Goal: Information Seeking & Learning: Learn about a topic

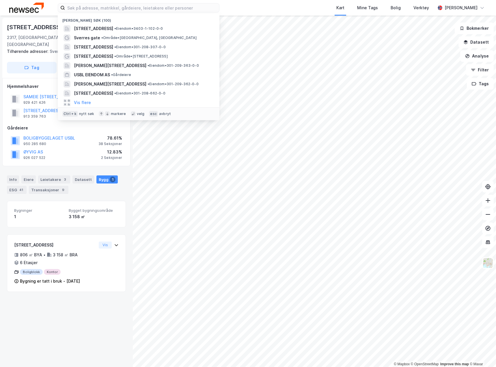
click at [150, 8] on input at bounding box center [142, 7] width 154 height 9
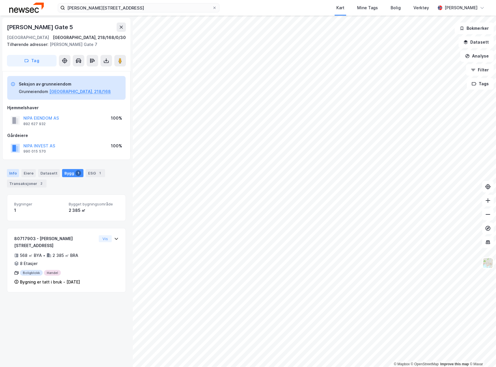
click at [17, 174] on div "Info" at bounding box center [13, 173] width 12 height 8
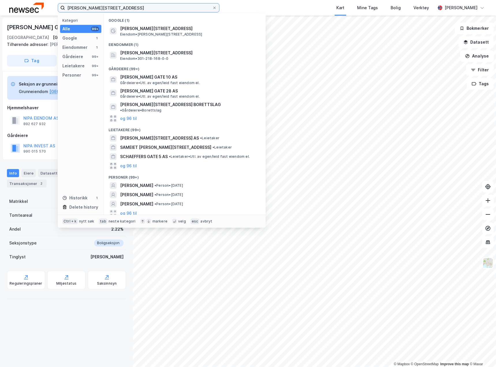
drag, startPoint x: 129, startPoint y: 8, endPoint x: 5, endPoint y: 10, distance: 123.7
click at [5, 10] on div "waldemar thranes gate 5 Kategori Alle 99+ Google 1 Eiendommer 1 Gårdeiere 99+ L…" at bounding box center [248, 8] width 496 height 16
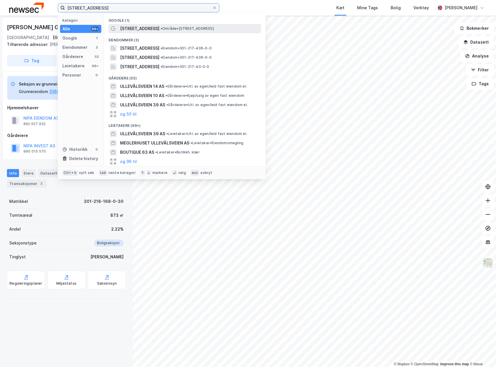
type input "ullevålsveien 63"
click at [143, 31] on span "Ullevålsveien 63" at bounding box center [139, 28] width 39 height 7
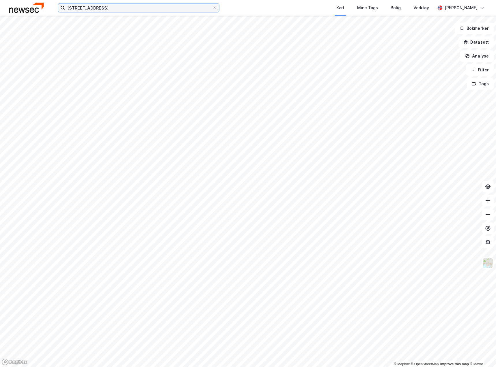
click at [119, 8] on input "ullevålsveien 63" at bounding box center [138, 7] width 147 height 9
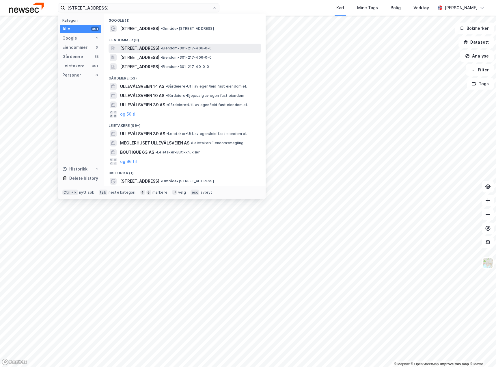
click at [140, 48] on span "Ullevålsveien 63A, 0454, OSLO, OSLO" at bounding box center [139, 48] width 39 height 7
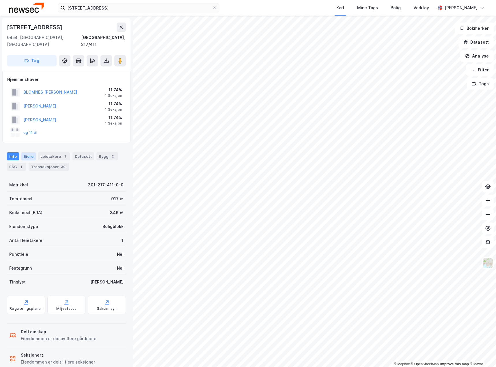
click at [29, 152] on div "Eiere" at bounding box center [28, 156] width 14 height 8
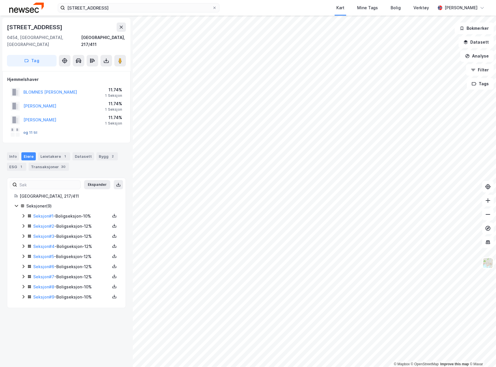
click at [0, 0] on button "og 11 til" at bounding box center [0, 0] width 0 height 0
click at [23, 213] on icon at bounding box center [23, 215] width 5 height 5
click at [23, 215] on icon at bounding box center [23, 216] width 3 height 2
click at [23, 224] on icon at bounding box center [23, 226] width 5 height 5
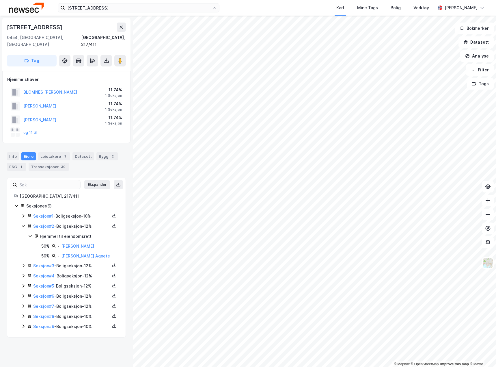
click at [23, 224] on icon at bounding box center [23, 226] width 5 height 5
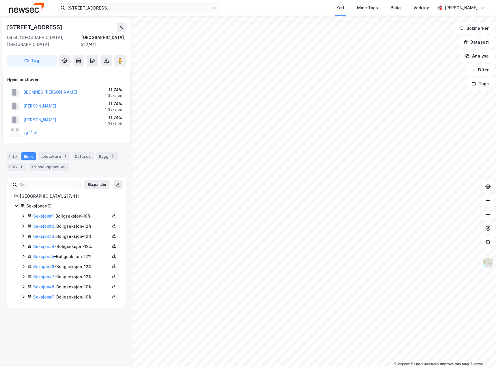
click at [23, 234] on icon at bounding box center [23, 236] width 5 height 5
click at [23, 235] on icon at bounding box center [23, 236] width 3 height 2
click at [23, 244] on icon at bounding box center [24, 245] width 2 height 3
click at [23, 244] on icon at bounding box center [23, 246] width 5 height 5
click at [24, 255] on icon at bounding box center [24, 256] width 2 height 3
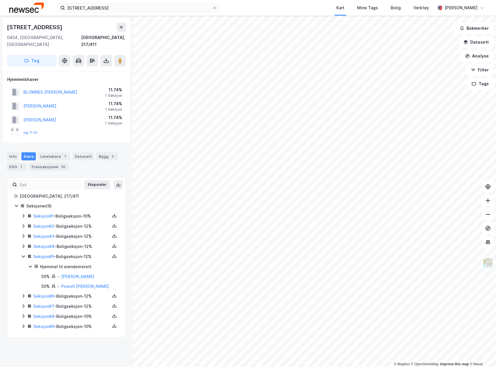
click at [24, 254] on icon at bounding box center [23, 256] width 5 height 5
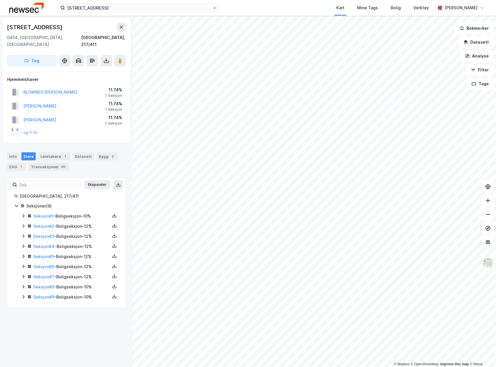
click at [24, 264] on icon at bounding box center [23, 266] width 5 height 5
click at [24, 275] on icon at bounding box center [24, 276] width 2 height 3
click at [24, 276] on icon at bounding box center [23, 277] width 3 height 2
click at [23, 284] on icon at bounding box center [23, 286] width 5 height 5
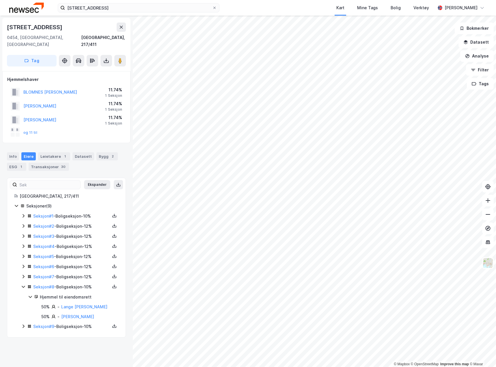
click at [23, 284] on icon at bounding box center [23, 286] width 5 height 5
click at [23, 294] on icon at bounding box center [23, 296] width 5 height 5
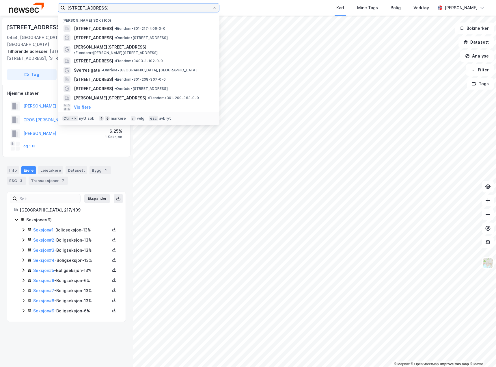
drag, startPoint x: 106, startPoint y: 6, endPoint x: 25, endPoint y: 6, distance: 80.9
click at [25, 6] on div "ullevålsveien 63 Nylige søk (100) Ullevålsveien 63A, 0454, OSLO, OSLO • Eiendom…" at bounding box center [248, 8] width 496 height 16
click at [83, 6] on input at bounding box center [142, 7] width 154 height 9
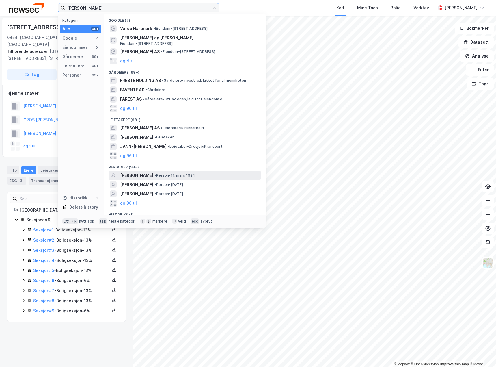
type input "harald fæste"
click at [155, 174] on span "•" at bounding box center [156, 175] width 2 height 4
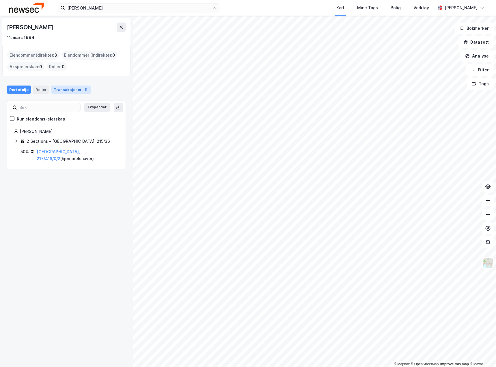
click at [59, 93] on div "Transaksjoner 5" at bounding box center [71, 90] width 40 height 8
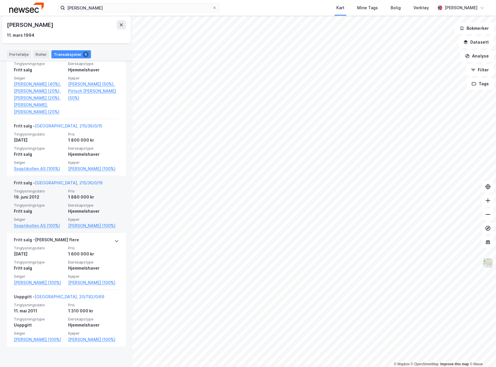
scroll to position [165, 0]
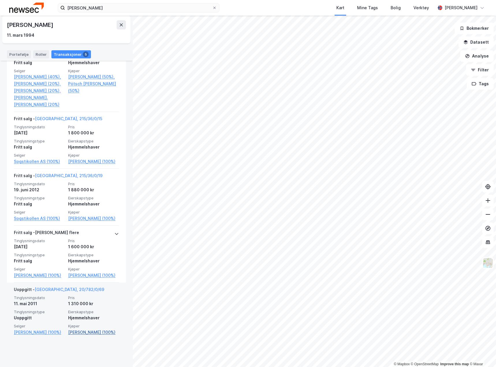
click at [93, 336] on link "Fæste Harald (100%)" at bounding box center [93, 332] width 51 height 7
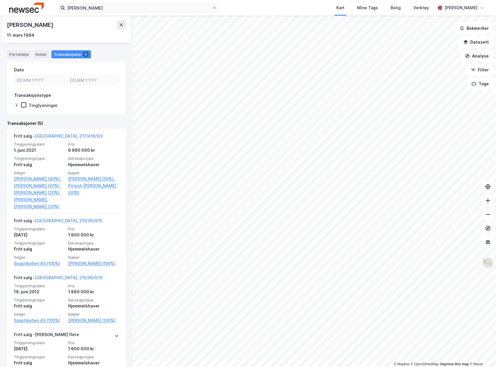
scroll to position [0, 0]
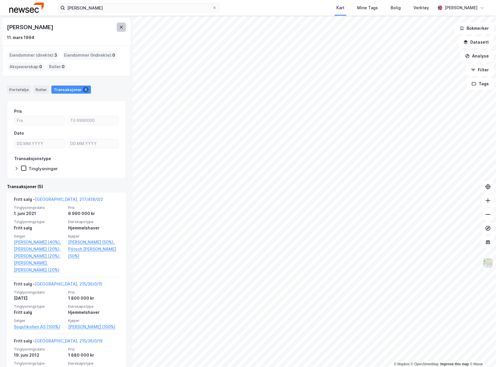
click at [120, 30] on button at bounding box center [121, 27] width 9 height 9
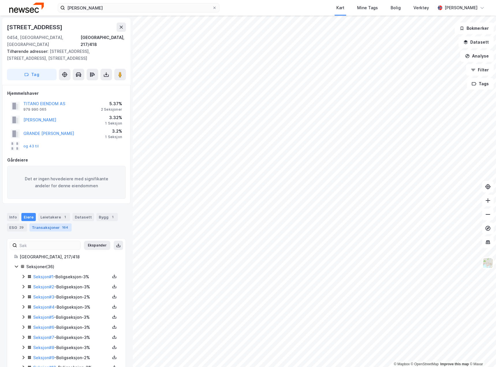
click at [46, 224] on div "Transaksjoner 164" at bounding box center [50, 227] width 42 height 8
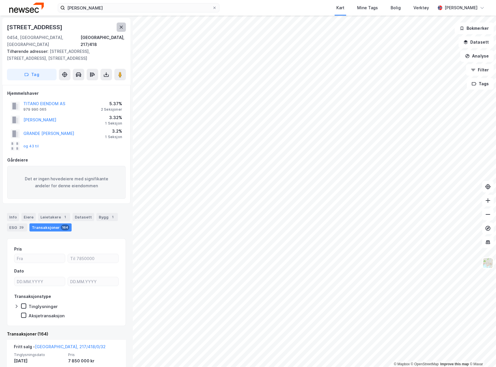
click at [120, 27] on icon at bounding box center [121, 27] width 5 height 5
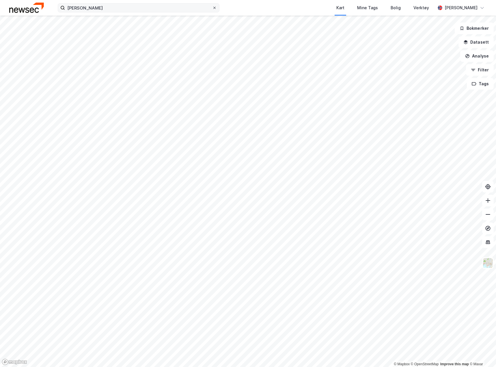
click at [214, 8] on icon at bounding box center [214, 7] width 3 height 3
click at [212, 8] on input "harald fæste" at bounding box center [138, 7] width 147 height 9
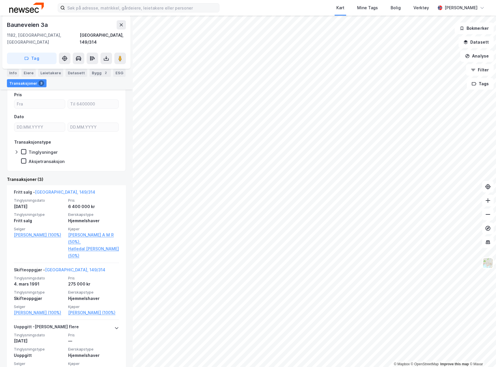
scroll to position [87, 0]
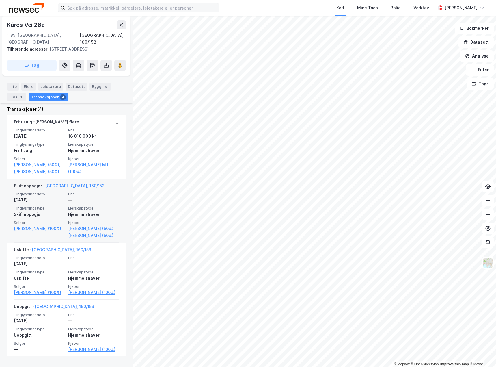
scroll to position [142, 0]
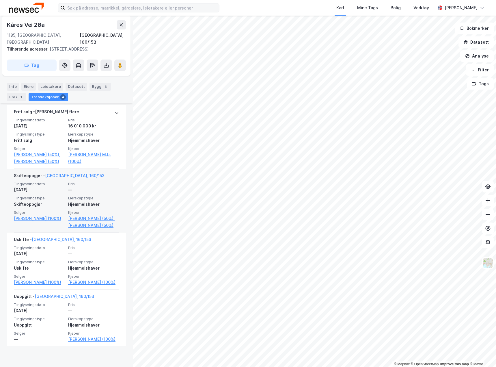
drag, startPoint x: 108, startPoint y: 214, endPoint x: 104, endPoint y: 196, distance: 18.2
click at [104, 196] on span "Eierskapstype" at bounding box center [93, 198] width 51 height 5
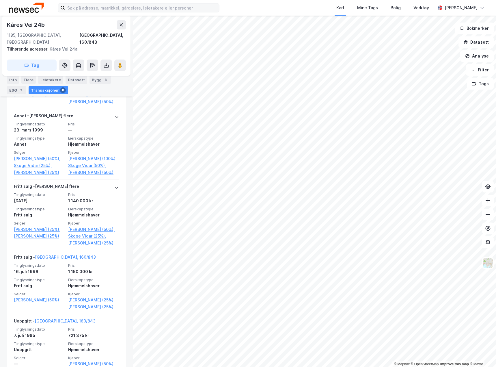
scroll to position [471, 0]
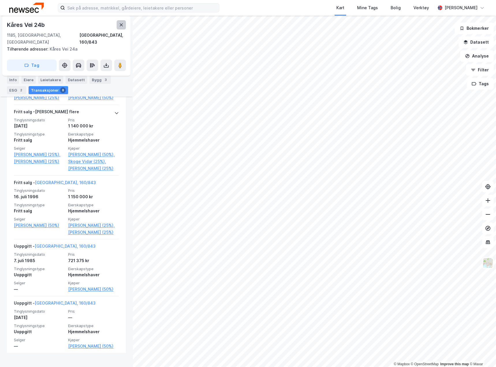
click at [124, 28] on button at bounding box center [121, 24] width 9 height 9
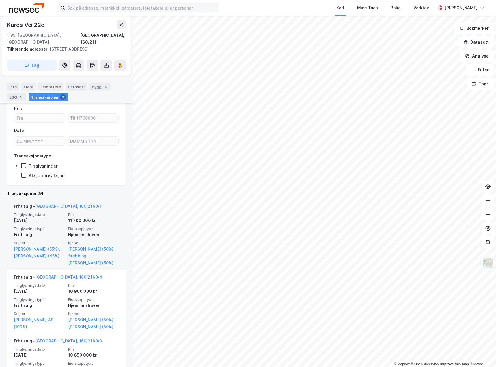
scroll to position [116, 0]
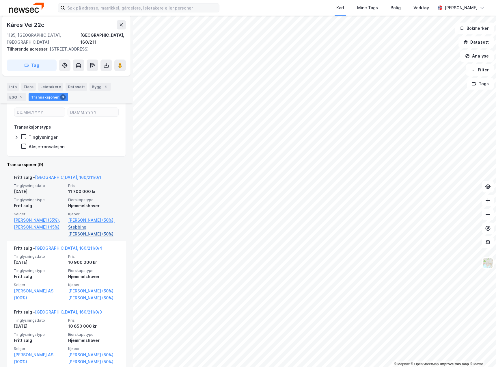
click at [91, 234] on link "Stebbing Steffen Myrlund (50%)" at bounding box center [93, 231] width 51 height 14
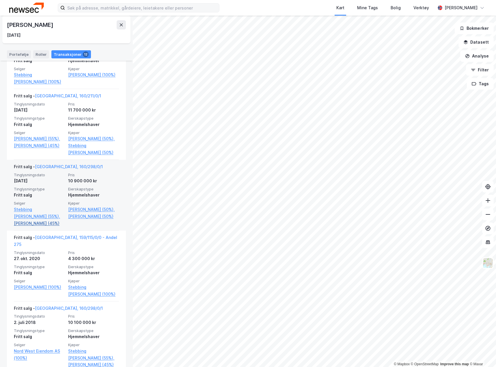
scroll to position [202, 0]
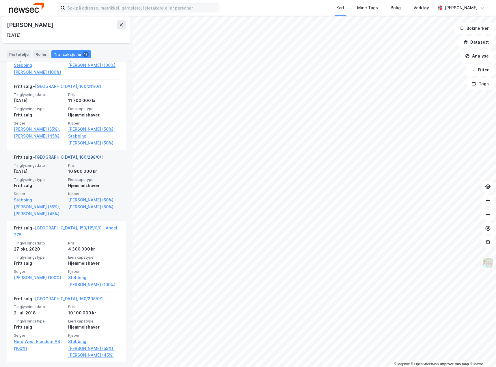
click at [51, 158] on link "Oslo, 160/298/0/1" at bounding box center [69, 157] width 68 height 5
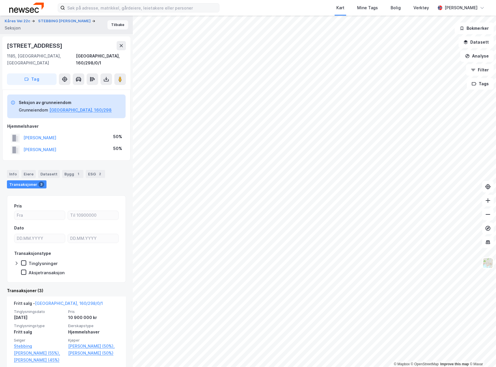
click at [109, 25] on button "Tilbake" at bounding box center [117, 24] width 21 height 9
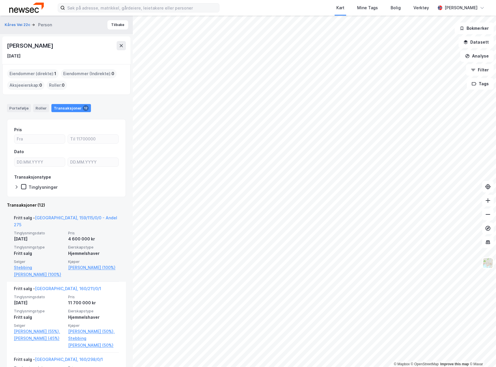
scroll to position [29, 0]
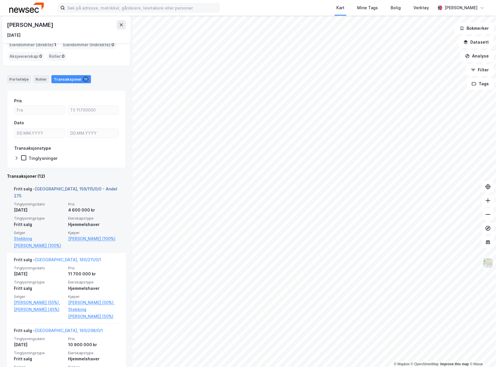
click at [53, 189] on link "Oslo, 159/115/0/0 - Andel 275" at bounding box center [65, 192] width 103 height 12
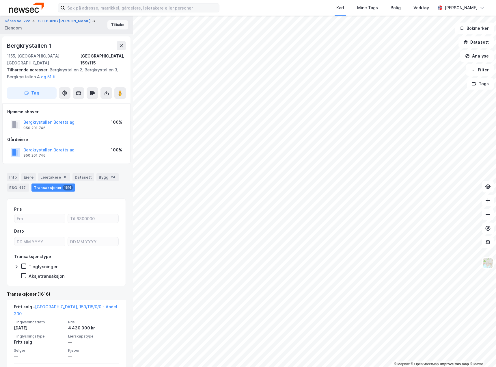
click at [119, 28] on button "Tilbake" at bounding box center [117, 24] width 21 height 9
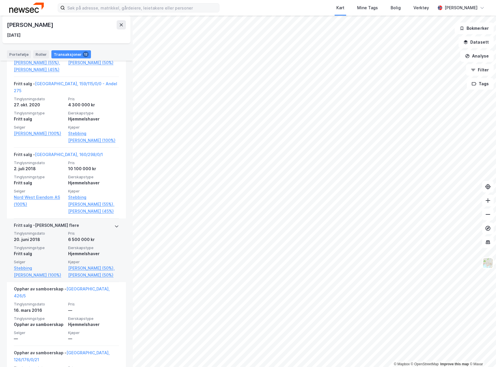
scroll to position [311, 0]
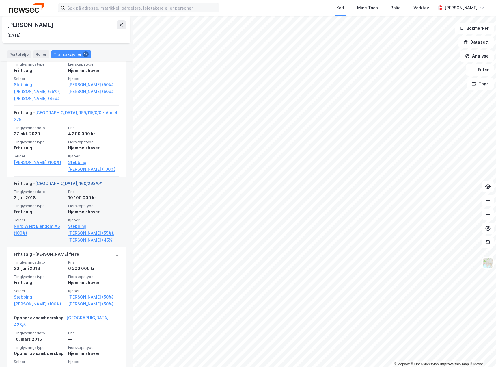
click at [53, 186] on link "Oslo, 160/298/0/1" at bounding box center [69, 183] width 68 height 5
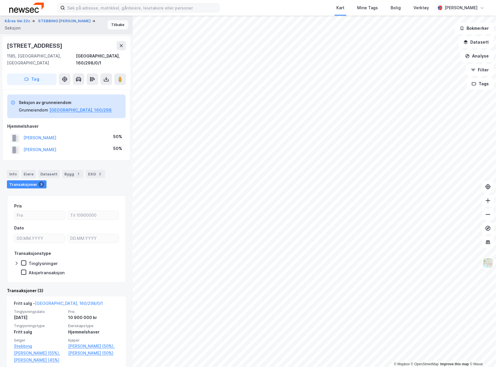
click at [110, 24] on button "Tilbake" at bounding box center [117, 24] width 21 height 9
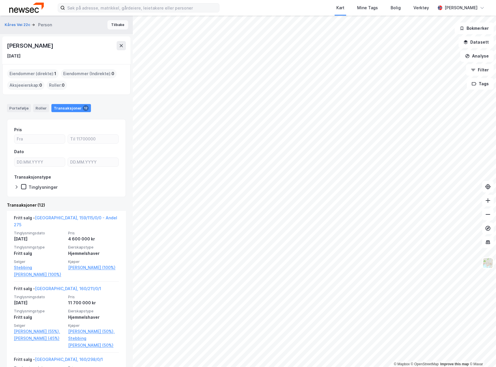
click at [117, 23] on button "Tilbake" at bounding box center [117, 24] width 21 height 9
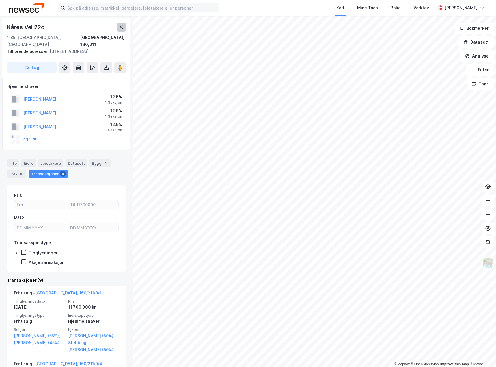
click at [121, 27] on icon at bounding box center [121, 27] width 3 height 3
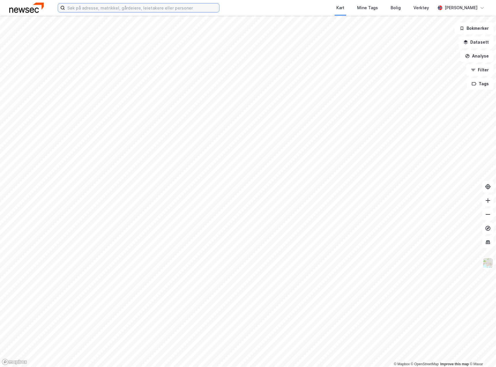
click at [101, 9] on input at bounding box center [142, 7] width 154 height 9
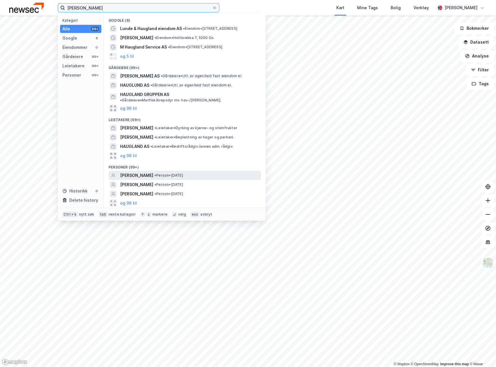
type input "anders lunde haugland"
click at [146, 172] on span "ANDERS LUNDE HAUGLAND" at bounding box center [136, 175] width 33 height 7
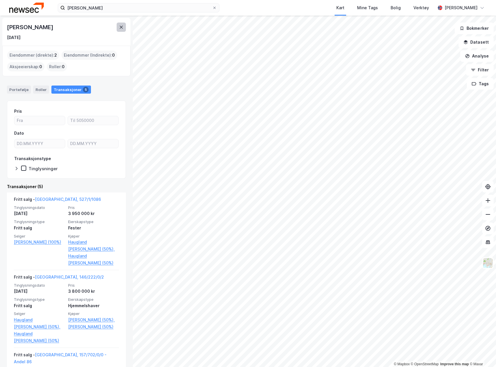
click at [124, 29] on button at bounding box center [121, 27] width 9 height 9
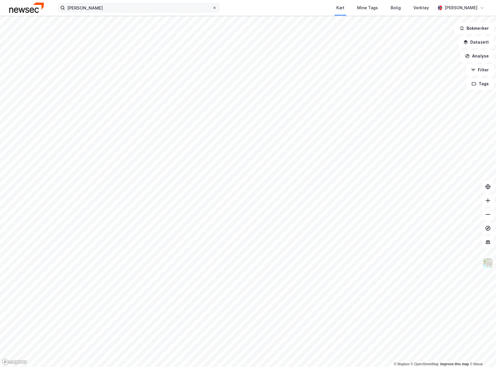
click at [216, 8] on icon at bounding box center [214, 7] width 3 height 3
click at [212, 8] on input "anders lunde haugland" at bounding box center [138, 7] width 147 height 9
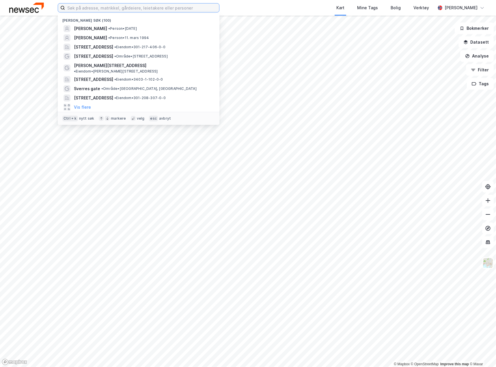
click at [86, 6] on input at bounding box center [142, 7] width 154 height 9
paste input "ullevålsveien 63"
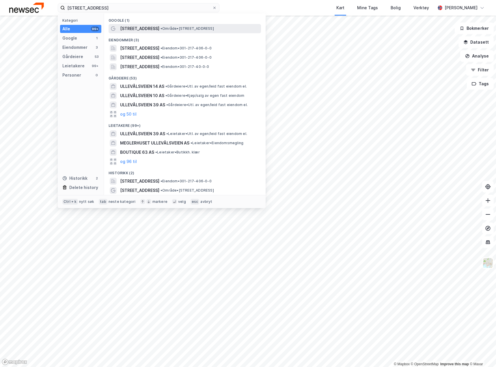
click at [140, 25] on span "Ullevålsveien 63" at bounding box center [139, 28] width 39 height 7
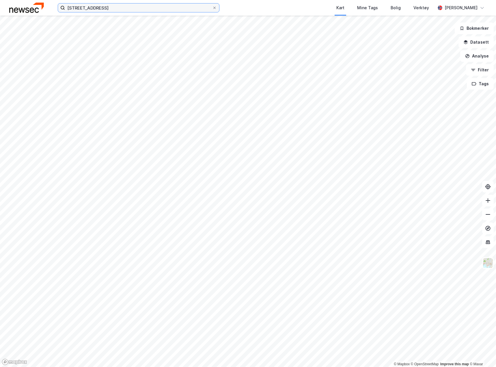
click at [110, 10] on input "ullevålsveien 63" at bounding box center [138, 7] width 147 height 9
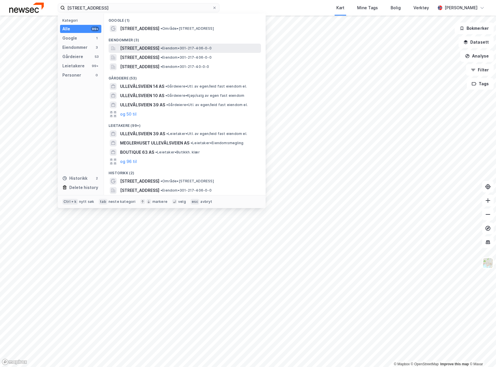
click at [143, 49] on span "Ullevålsveien 63A, 0454, OSLO, OSLO" at bounding box center [139, 48] width 39 height 7
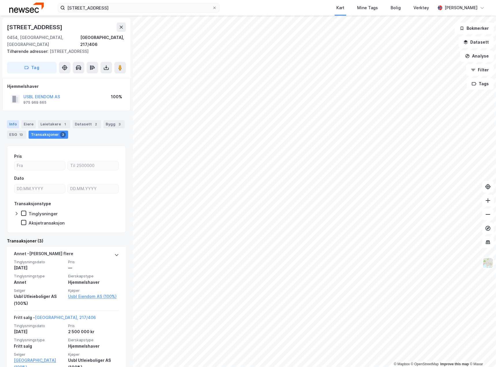
click at [12, 120] on div "Info" at bounding box center [13, 124] width 12 height 8
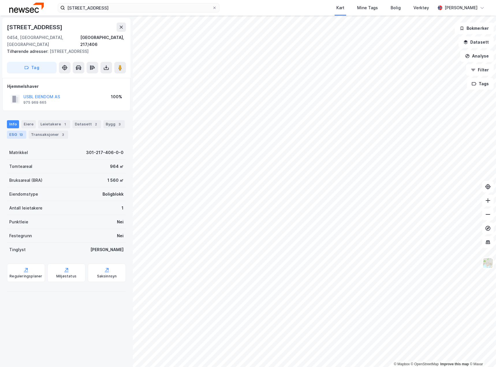
click at [20, 132] on div "13" at bounding box center [21, 135] width 6 height 6
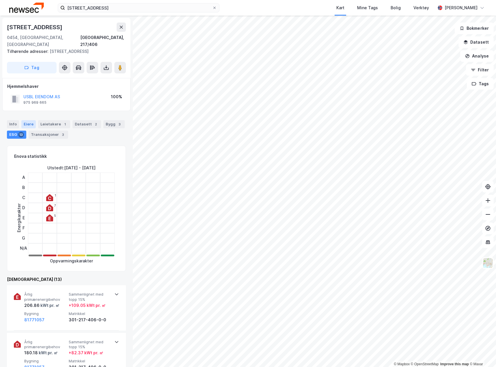
click at [29, 120] on div "Eiere" at bounding box center [28, 124] width 14 height 8
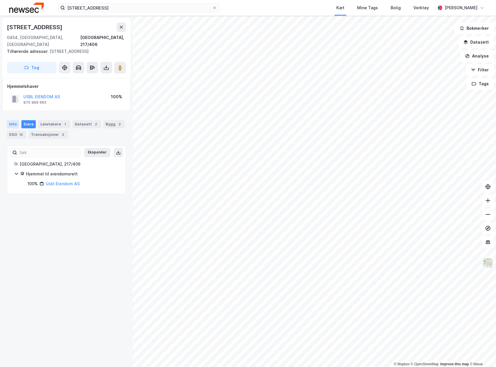
click at [9, 120] on div "Info" at bounding box center [13, 124] width 12 height 8
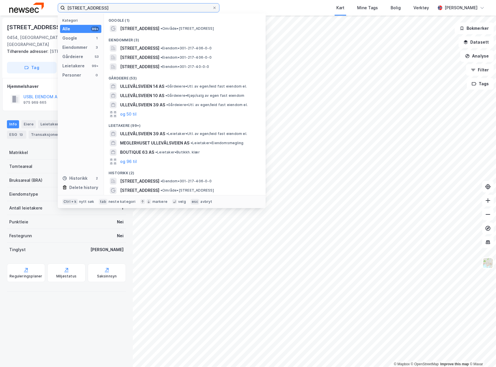
drag, startPoint x: 126, startPoint y: 5, endPoint x: 31, endPoint y: 6, distance: 95.6
click at [31, 6] on div "ullevålsveien 63 Kategori Alle 99+ Google 1 Eiendommer 3 Gårdeiere 53 Leietaker…" at bounding box center [248, 8] width 496 height 16
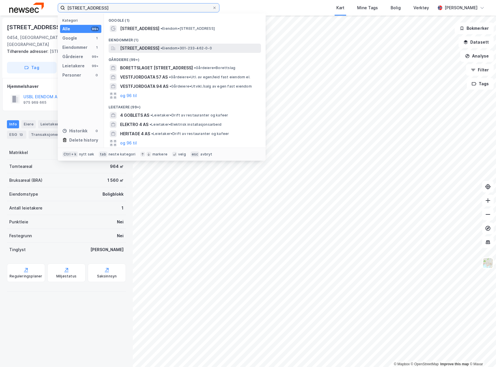
type input "vestfoldgata 4"
click at [137, 49] on span "Vestfoldgata 4, 0656, OSLO, OSLO" at bounding box center [139, 48] width 39 height 7
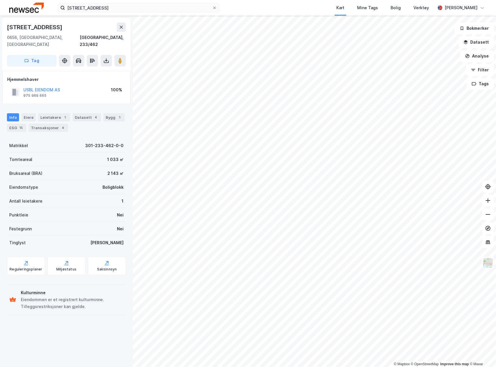
click at [43, 193] on div "© Mapbox © OpenStreetMap Improve this map © Maxar Vestfoldgata 4 0656, Oslo, Os…" at bounding box center [248, 191] width 496 height 351
click at [496, 219] on html "vestfoldgata 4 Kart Mine Tags Bolig Verktøy Håvard Haugland © Mapbox © OpenStre…" at bounding box center [248, 183] width 496 height 367
